Goal: Task Accomplishment & Management: Manage account settings

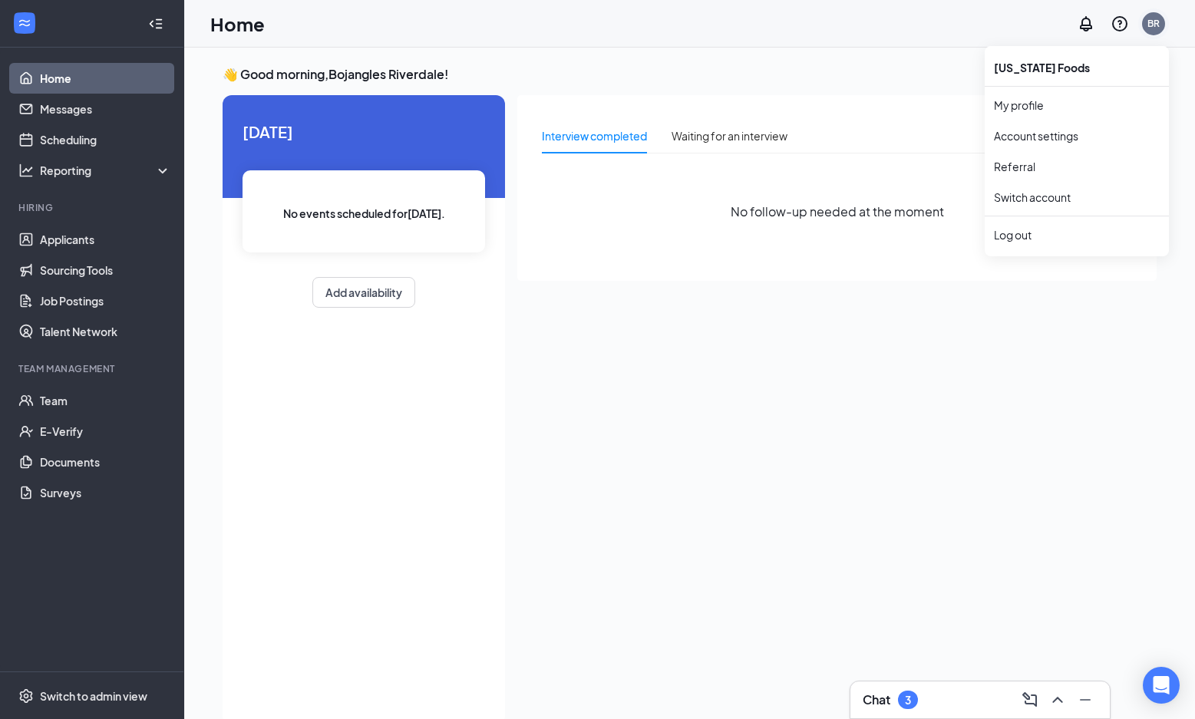
click at [1154, 27] on div "BR" at bounding box center [1153, 23] width 12 height 13
click at [1148, 28] on div "BR" at bounding box center [1153, 23] width 12 height 13
click at [1159, 21] on div "BR" at bounding box center [1153, 23] width 12 height 13
click at [1008, 239] on div "Log out" at bounding box center [1077, 234] width 166 height 15
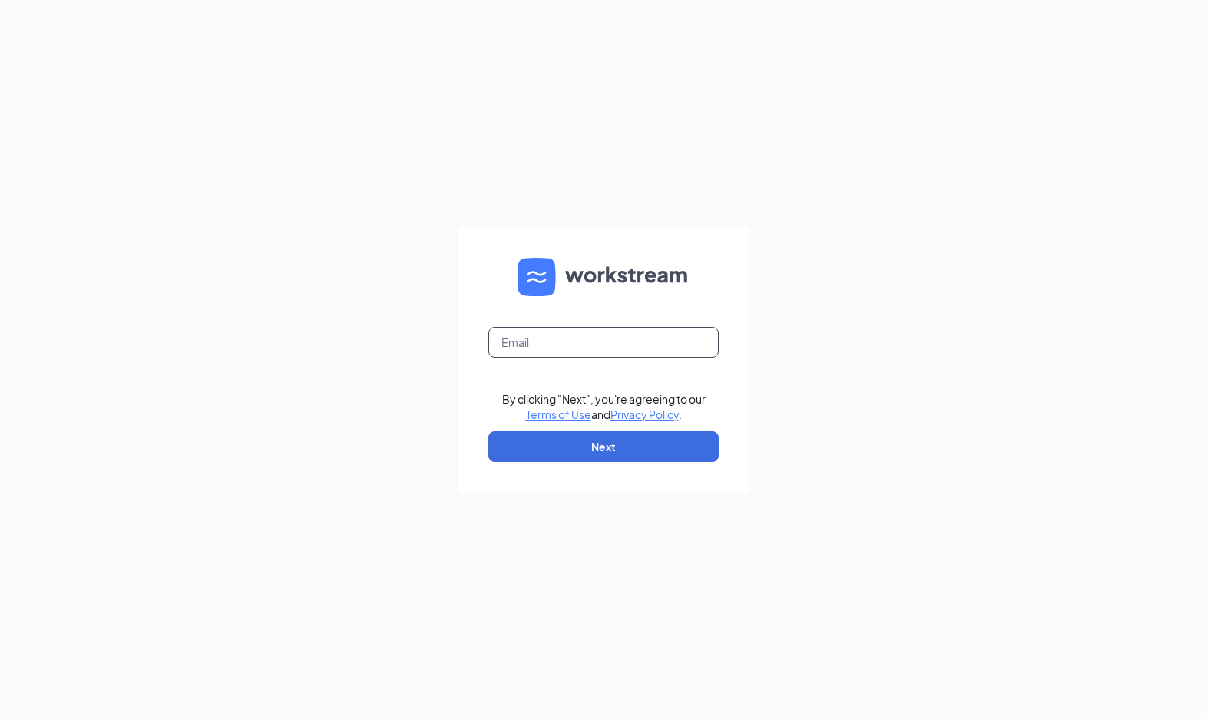
click at [555, 345] on input "text" at bounding box center [603, 342] width 230 height 31
click at [553, 339] on input "text" at bounding box center [603, 342] width 230 height 31
click at [876, 279] on div "By clicking "Next", you're agreeing to our Terms of Use and Privacy Policy . Ne…" at bounding box center [603, 359] width 1207 height 719
click at [622, 339] on input "text" at bounding box center [603, 342] width 230 height 31
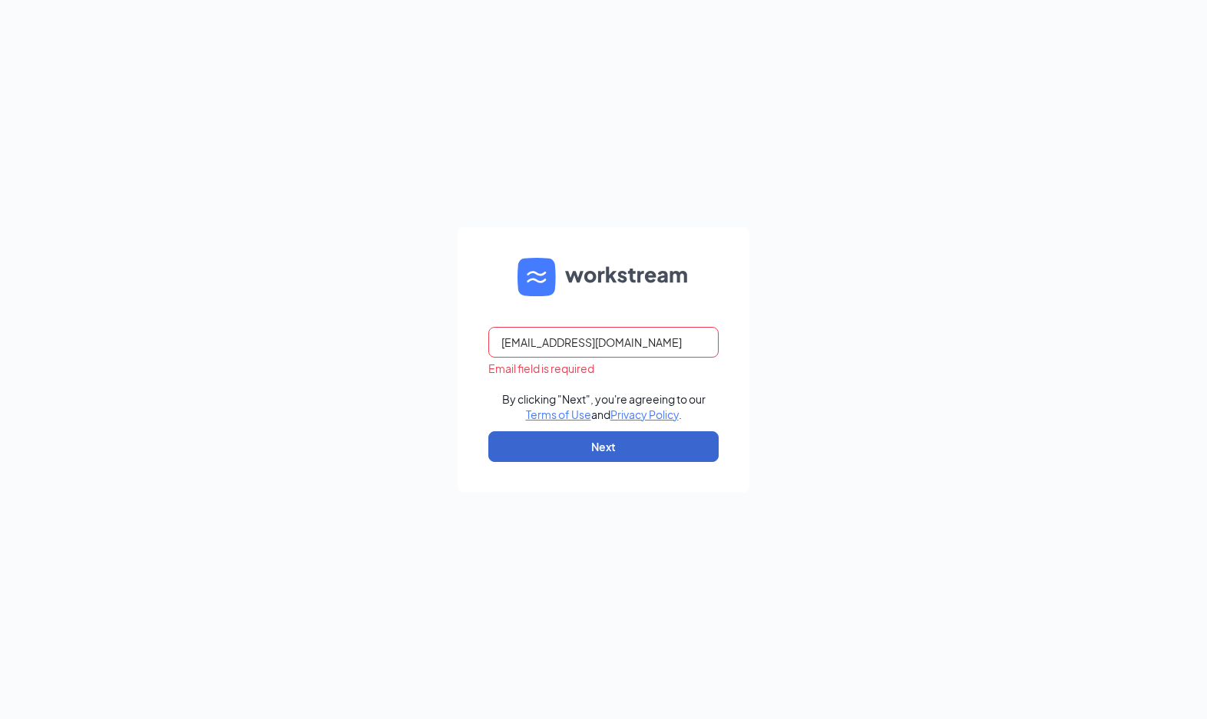
type input "mdm_97@hotmail.com"
click at [636, 441] on button "Next" at bounding box center [603, 446] width 230 height 31
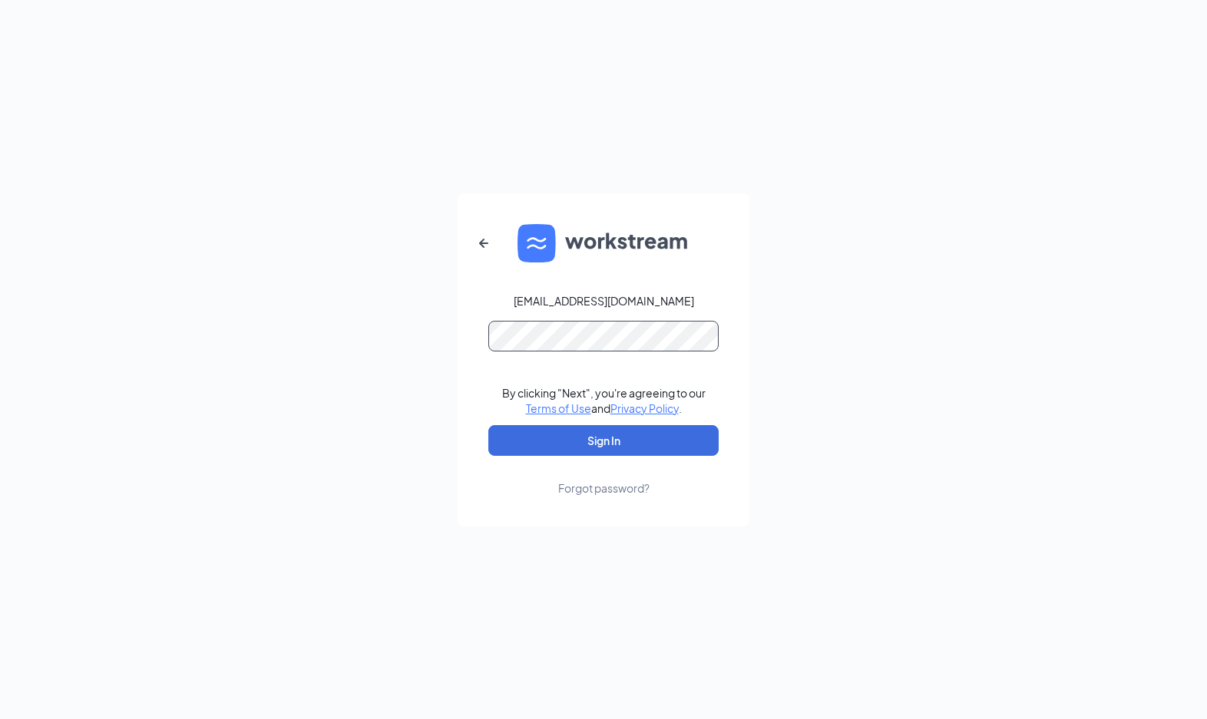
click at [488, 425] on button "Sign In" at bounding box center [603, 440] width 230 height 31
click at [539, 443] on button "Sign In" at bounding box center [603, 440] width 230 height 31
click at [0, 282] on div "mdm_97@hotmail.com Credential mismatches. By clicking "Next", you're agreeing t…" at bounding box center [603, 359] width 1207 height 719
click at [753, 243] on div "mdm_97@hotmail.com Password field is required By clicking "Next", you're agreei…" at bounding box center [603, 359] width 1207 height 719
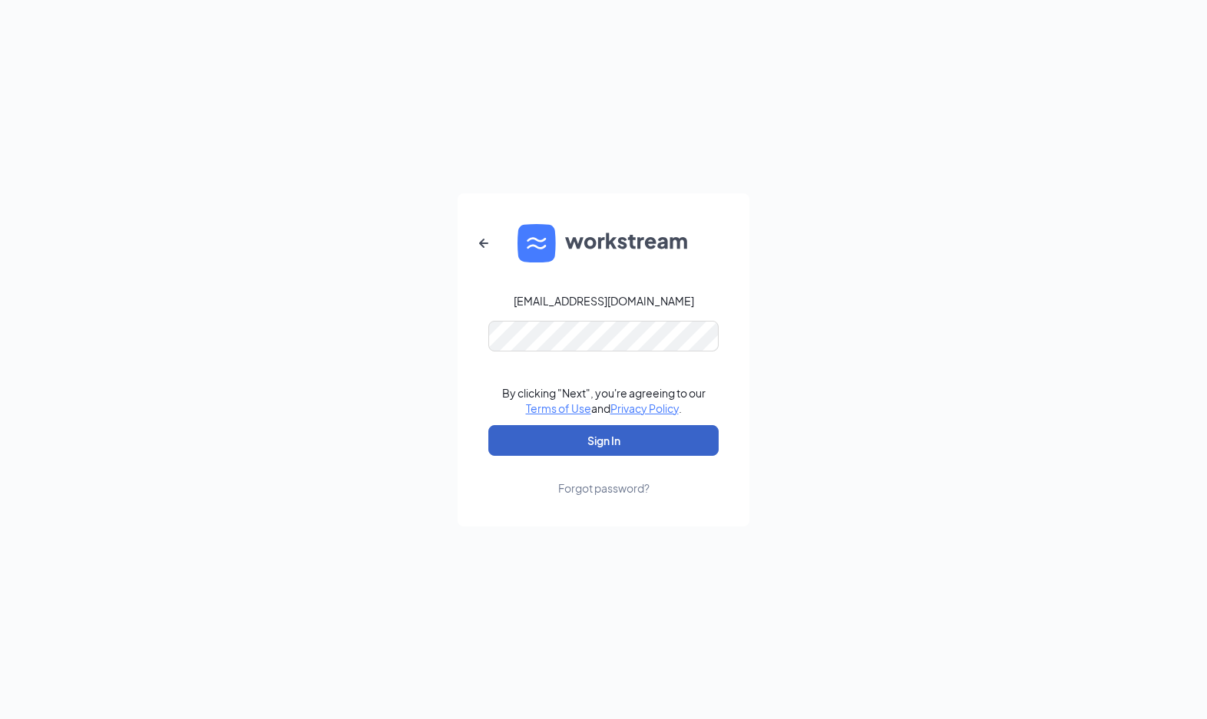
click at [530, 454] on button "Sign In" at bounding box center [603, 440] width 230 height 31
click at [61, 238] on div "mdm_97@hotmail.com Credential mismatches. By clicking "Next", you're agreeing t…" at bounding box center [603, 359] width 1207 height 719
click at [447, 352] on div "mdm_97@hotmail.com Password field is required By clicking "Next", you're agreei…" at bounding box center [603, 359] width 1207 height 719
click at [500, 448] on button "Sign In" at bounding box center [603, 440] width 230 height 31
click at [600, 492] on div "Forgot password?" at bounding box center [603, 487] width 91 height 15
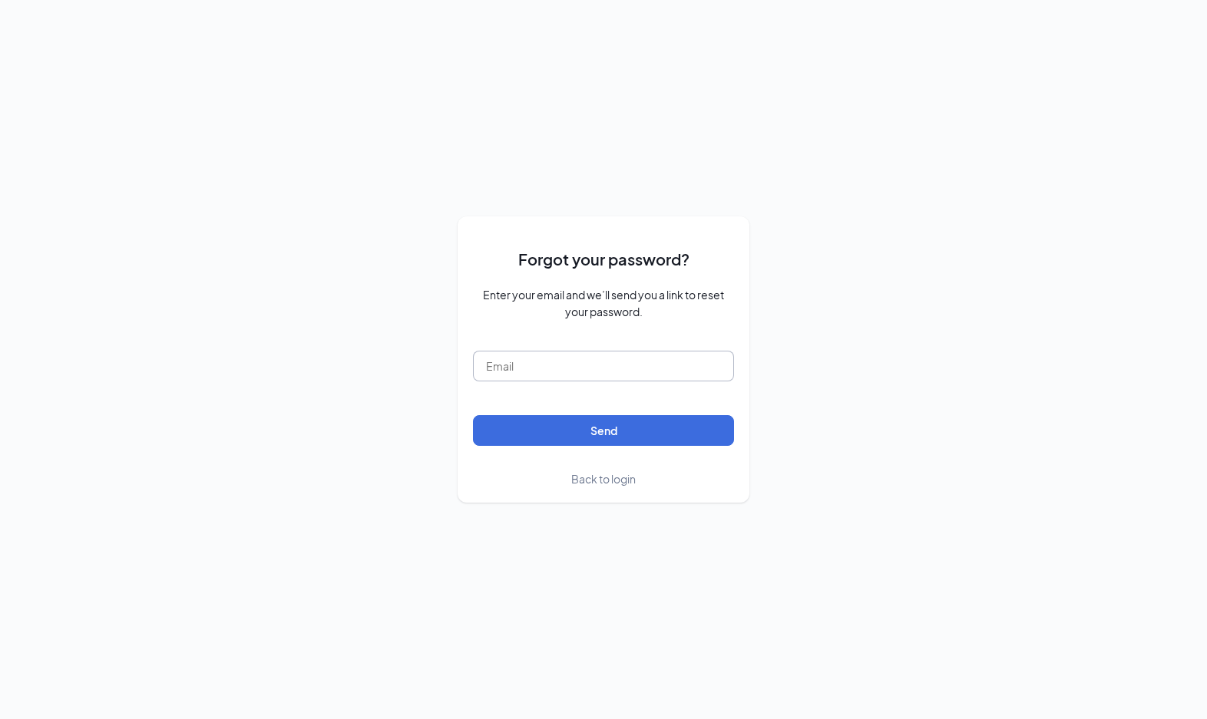
click at [533, 364] on input "text" at bounding box center [603, 366] width 261 height 31
click at [601, 431] on button "Send" at bounding box center [603, 430] width 261 height 31
click at [619, 368] on input "mdm_97@hotmail.com" at bounding box center [603, 366] width 261 height 31
type input "mdm_97@"
click at [603, 482] on span "Back to login" at bounding box center [603, 479] width 64 height 14
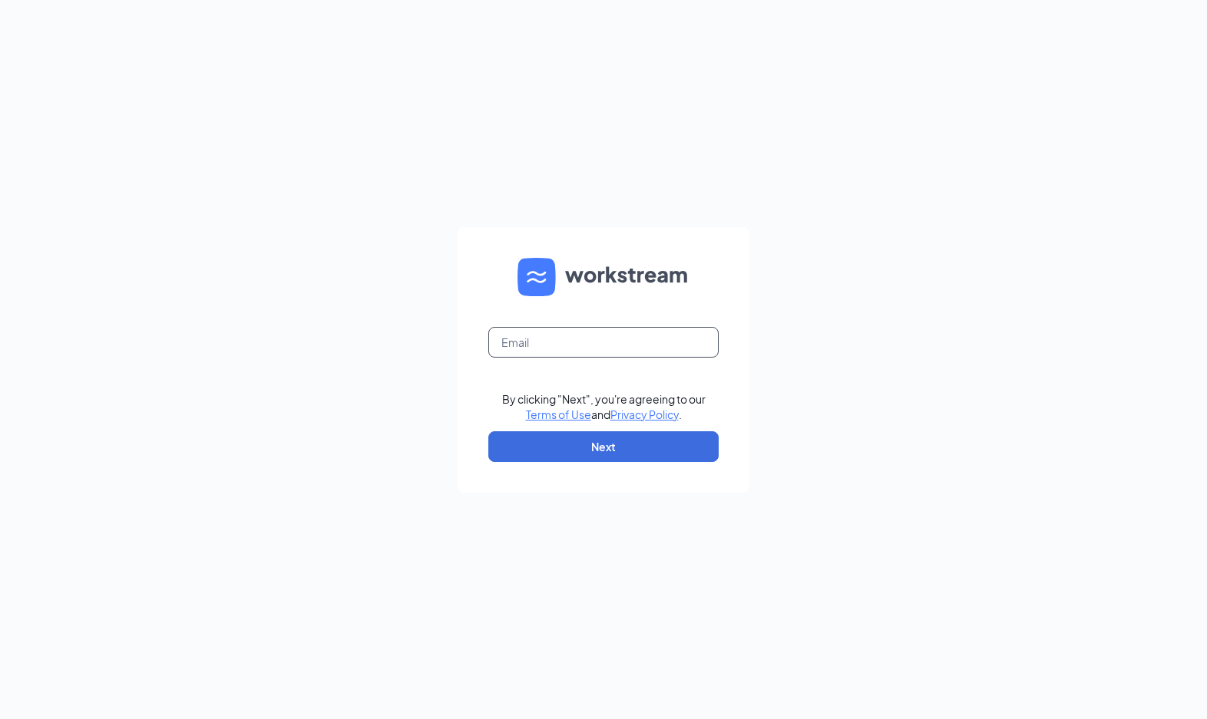
click at [570, 352] on input "text" at bounding box center [603, 342] width 230 height 31
click at [528, 345] on input "text" at bounding box center [603, 342] width 230 height 31
type input "mdm_97@icloud.com"
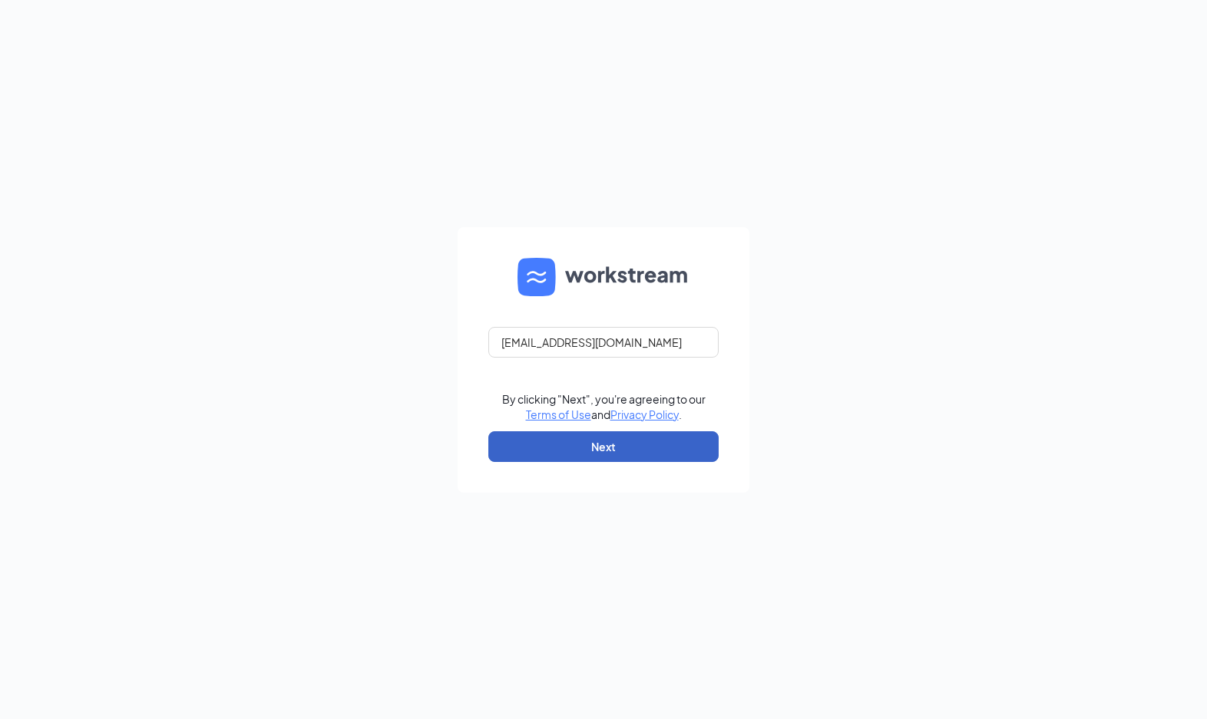
click at [630, 449] on button "Next" at bounding box center [603, 446] width 230 height 31
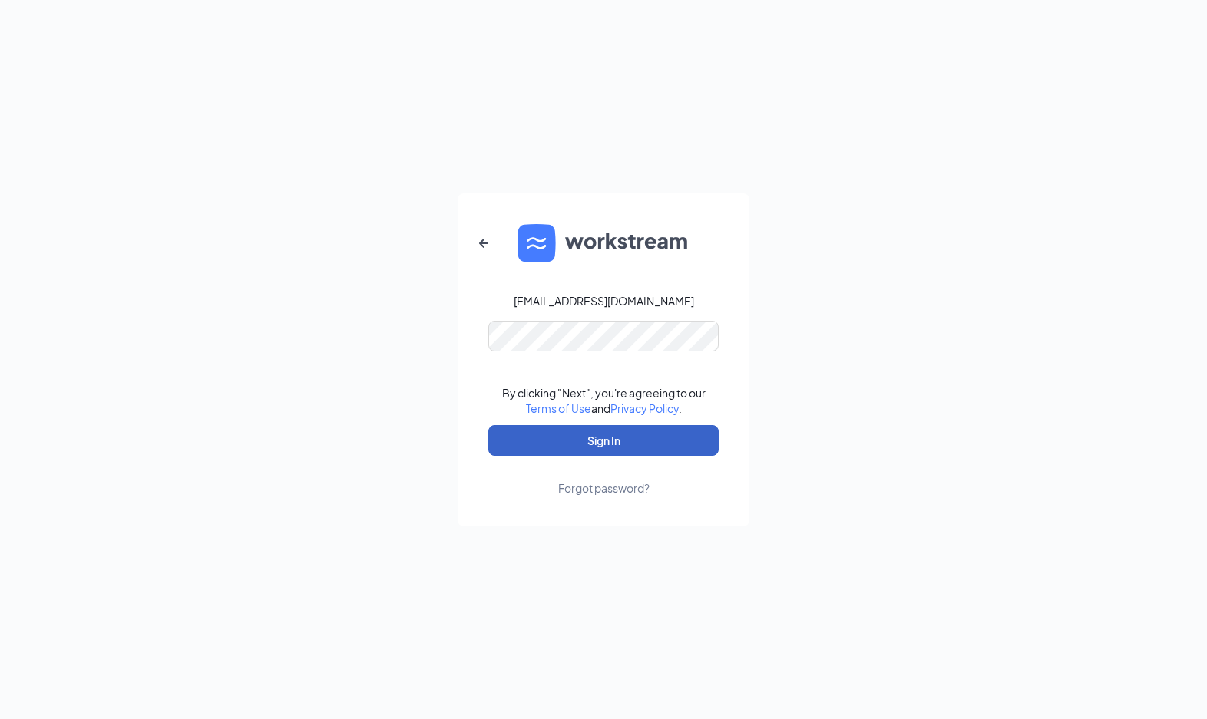
click at [525, 436] on button "Sign In" at bounding box center [603, 440] width 230 height 31
click at [477, 243] on icon "ArrowLeftNew" at bounding box center [483, 243] width 18 height 18
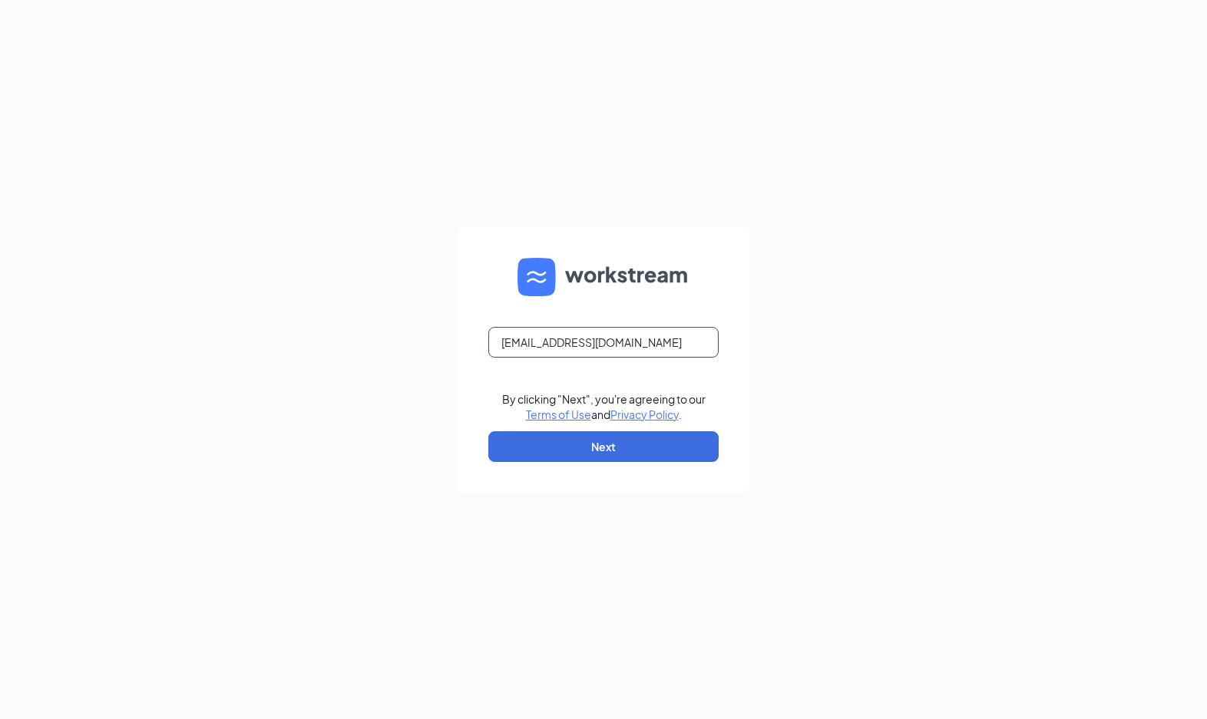
click at [627, 348] on input "mdm_97@icloud.com" at bounding box center [603, 342] width 230 height 31
type input "mdm_97@hotmail.com"
click at [606, 456] on button "Next" at bounding box center [603, 446] width 230 height 31
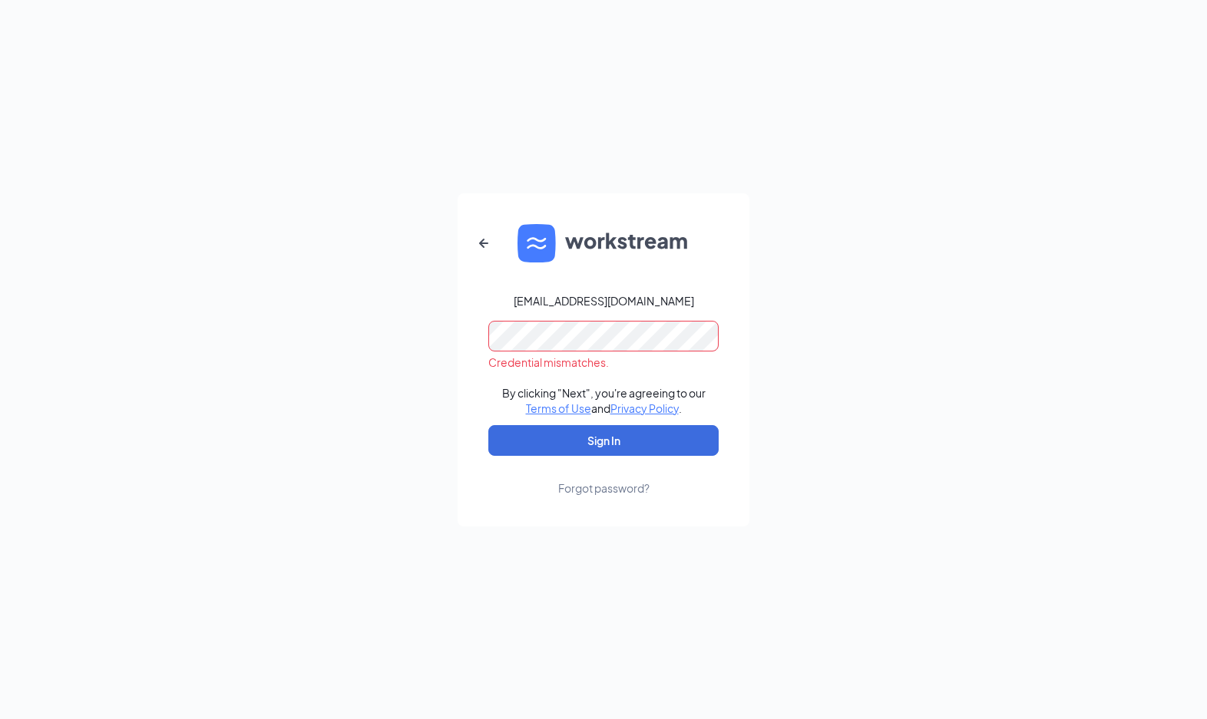
click at [107, 315] on div "mdm_97@hotmail.com Credential mismatches. By clicking "Next", you're agreeing t…" at bounding box center [603, 359] width 1207 height 719
click at [500, 439] on button "Sign In" at bounding box center [603, 440] width 230 height 31
click at [0, 290] on div "mdm_97@hotmail.com Credential mismatches. By clicking "Next", you're agreeing t…" at bounding box center [603, 359] width 1207 height 719
click at [503, 444] on button "Sign In" at bounding box center [603, 440] width 230 height 31
click at [520, 439] on button "Sign In" at bounding box center [603, 440] width 230 height 31
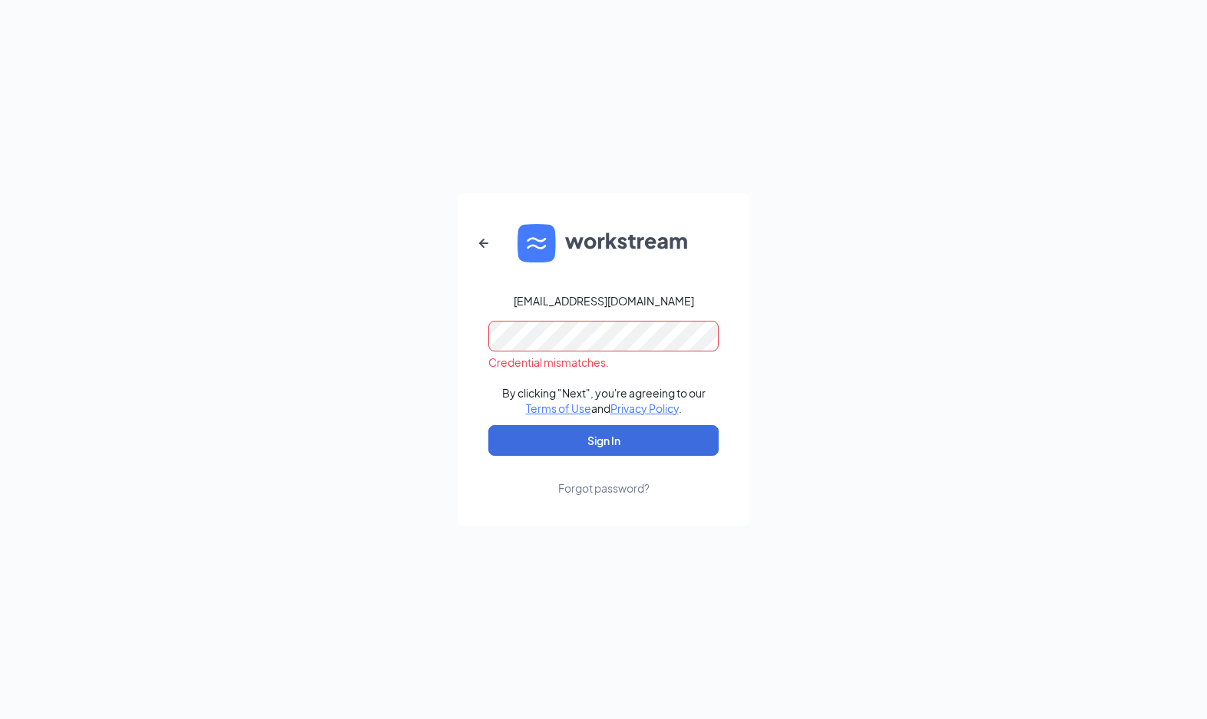
click at [622, 489] on div "Forgot password?" at bounding box center [603, 487] width 91 height 15
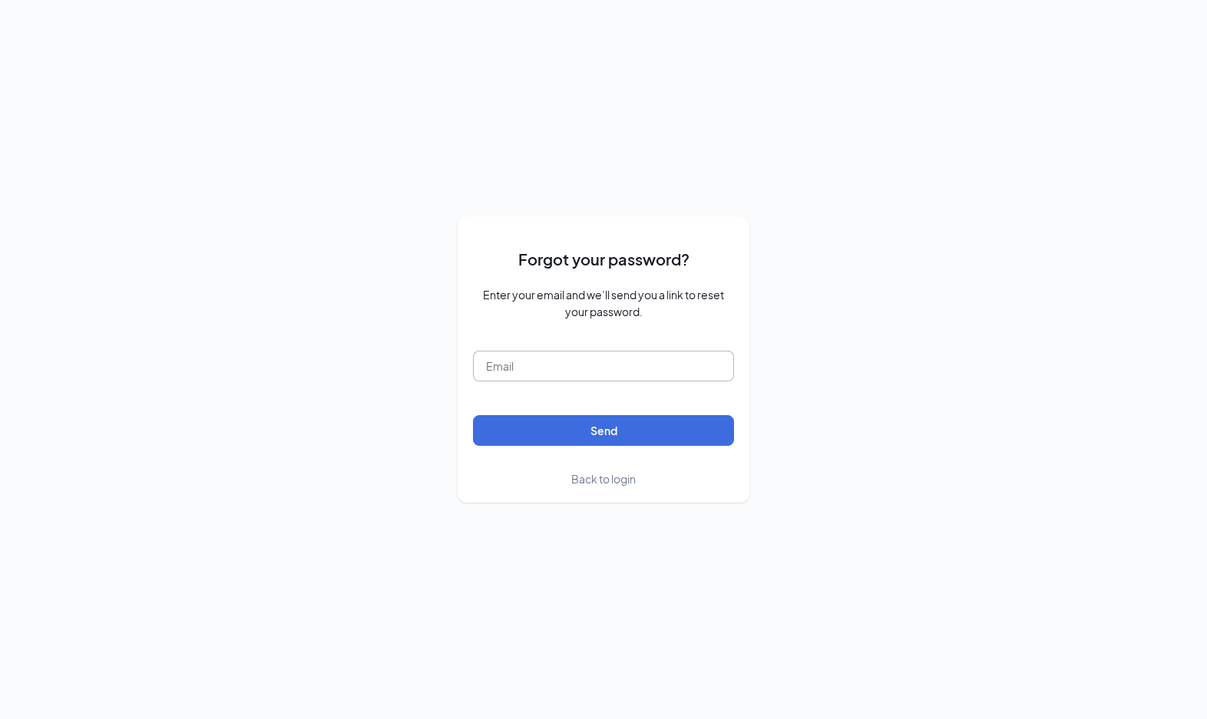
click at [554, 353] on input "text" at bounding box center [603, 366] width 261 height 31
click at [496, 368] on input "text" at bounding box center [603, 366] width 261 height 31
type input "mdm_97@hotmail.com"
click at [576, 432] on button "Send" at bounding box center [603, 430] width 261 height 31
click at [630, 477] on span "Back to login" at bounding box center [603, 479] width 64 height 14
